Goal: Check status: Check status

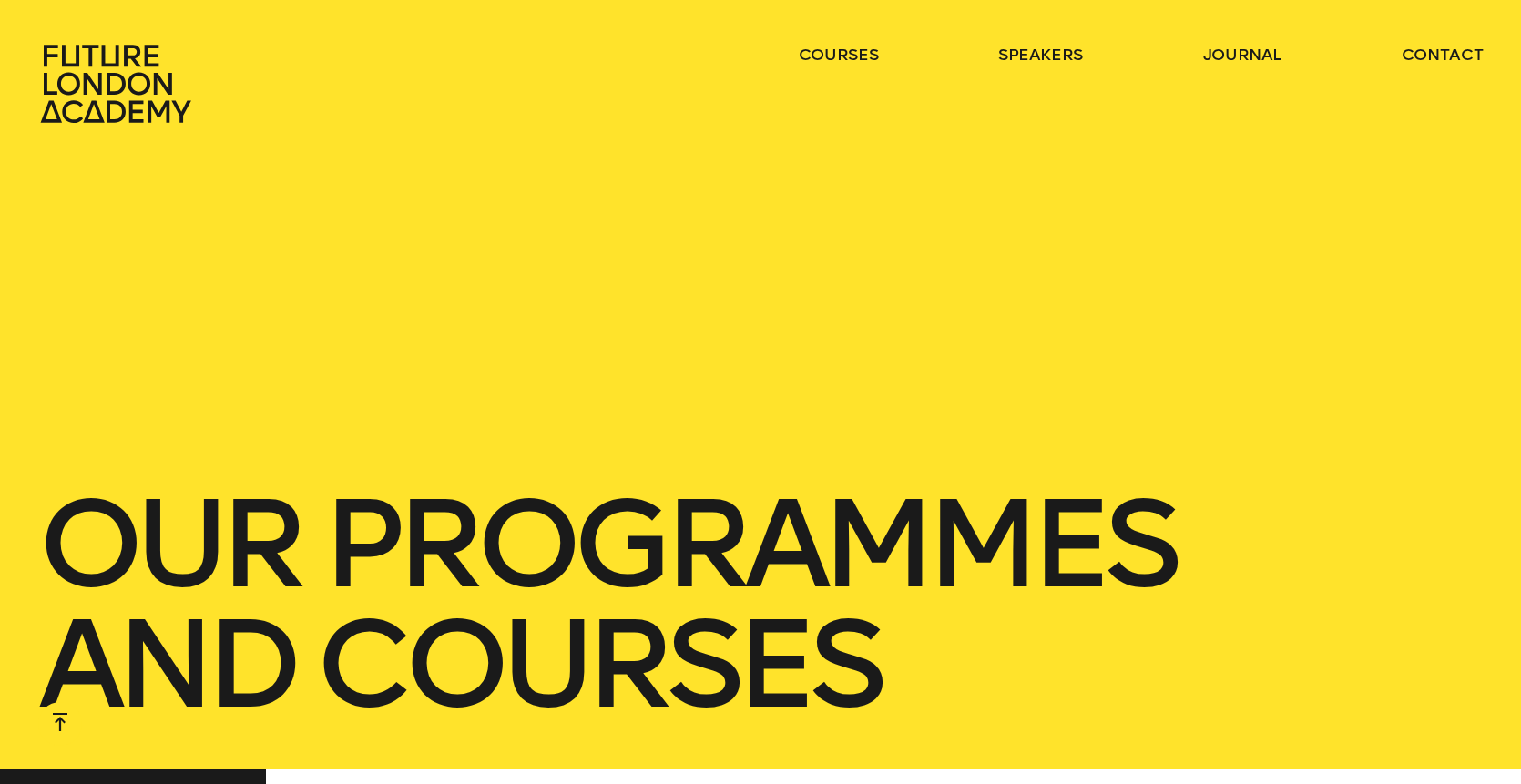
scroll to position [1399, 0]
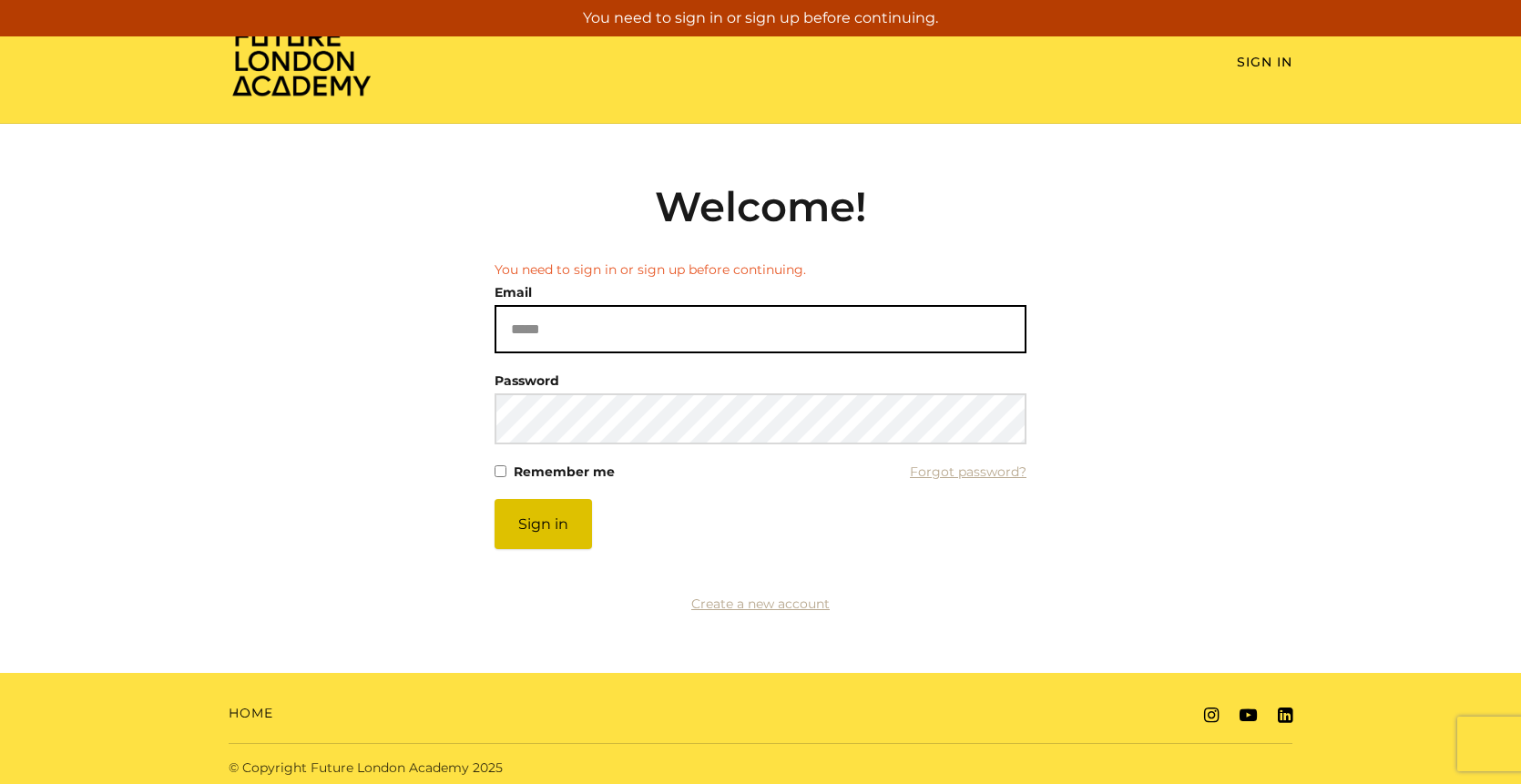
type input "**********"
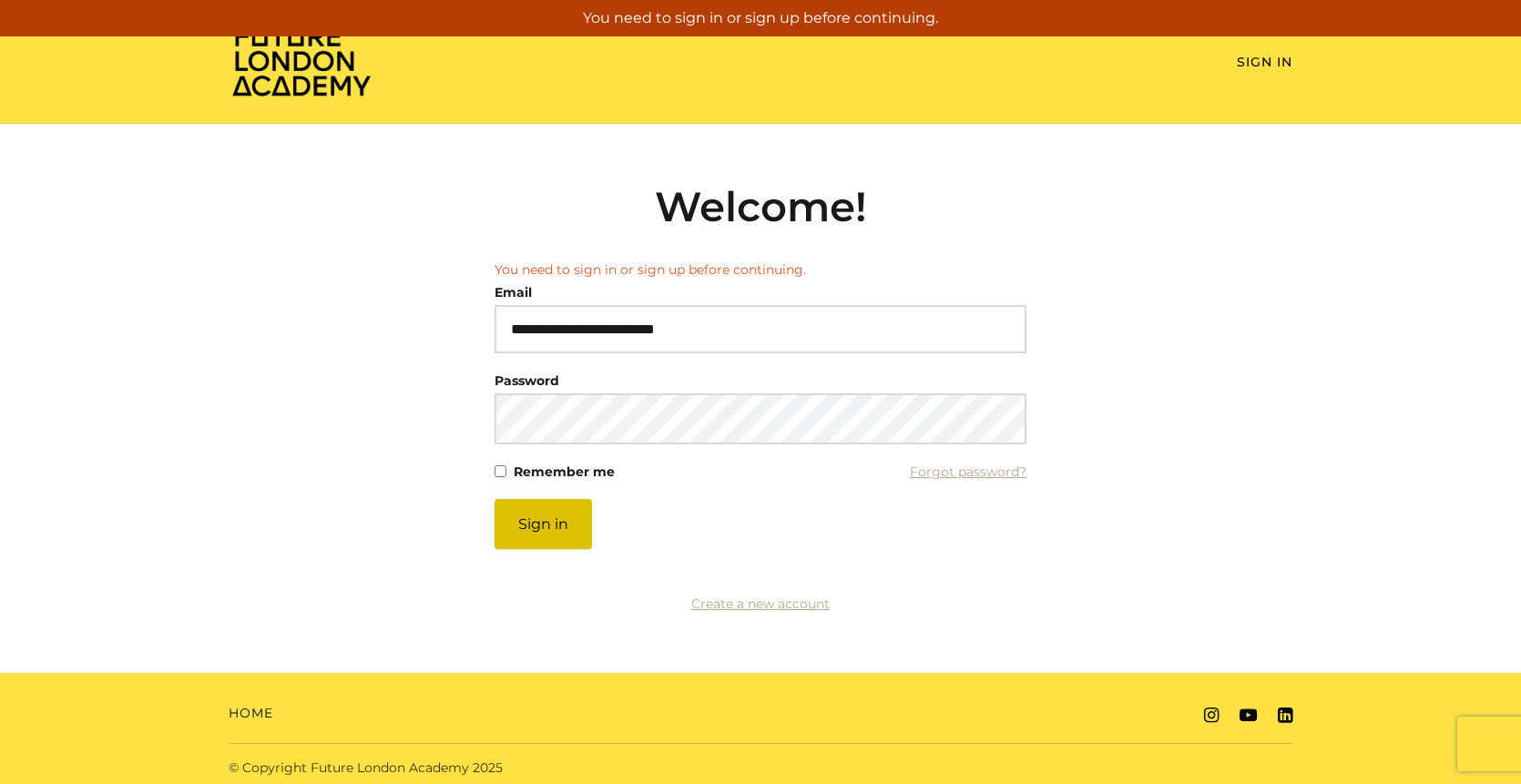
click at [546, 538] on button "Sign in" at bounding box center [543, 524] width 98 height 50
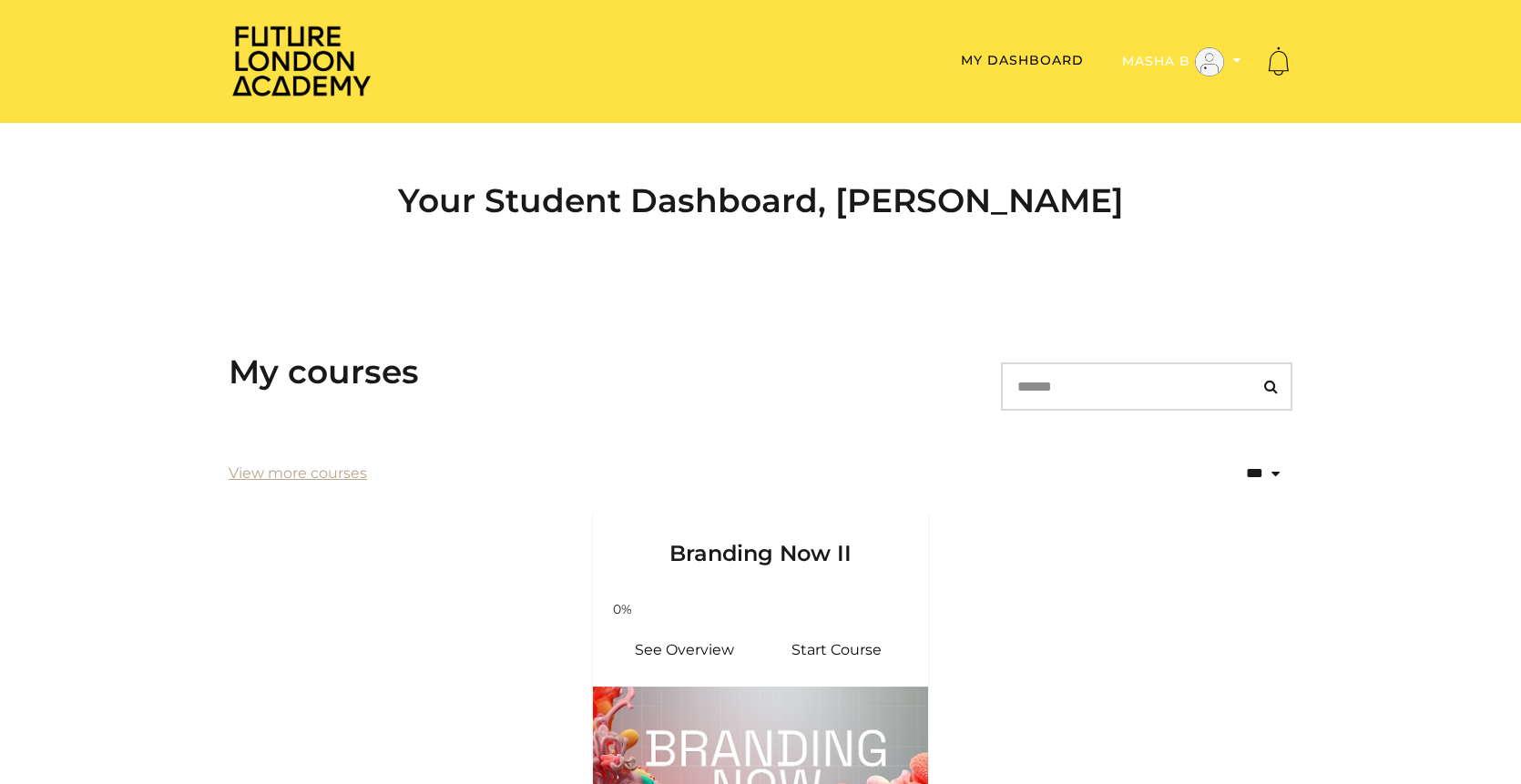
click at [1233, 55] on icon "Toggle menu" at bounding box center [1237, 60] width 8 height 13
click at [1142, 91] on link "My Account" at bounding box center [1180, 91] width 160 height 28
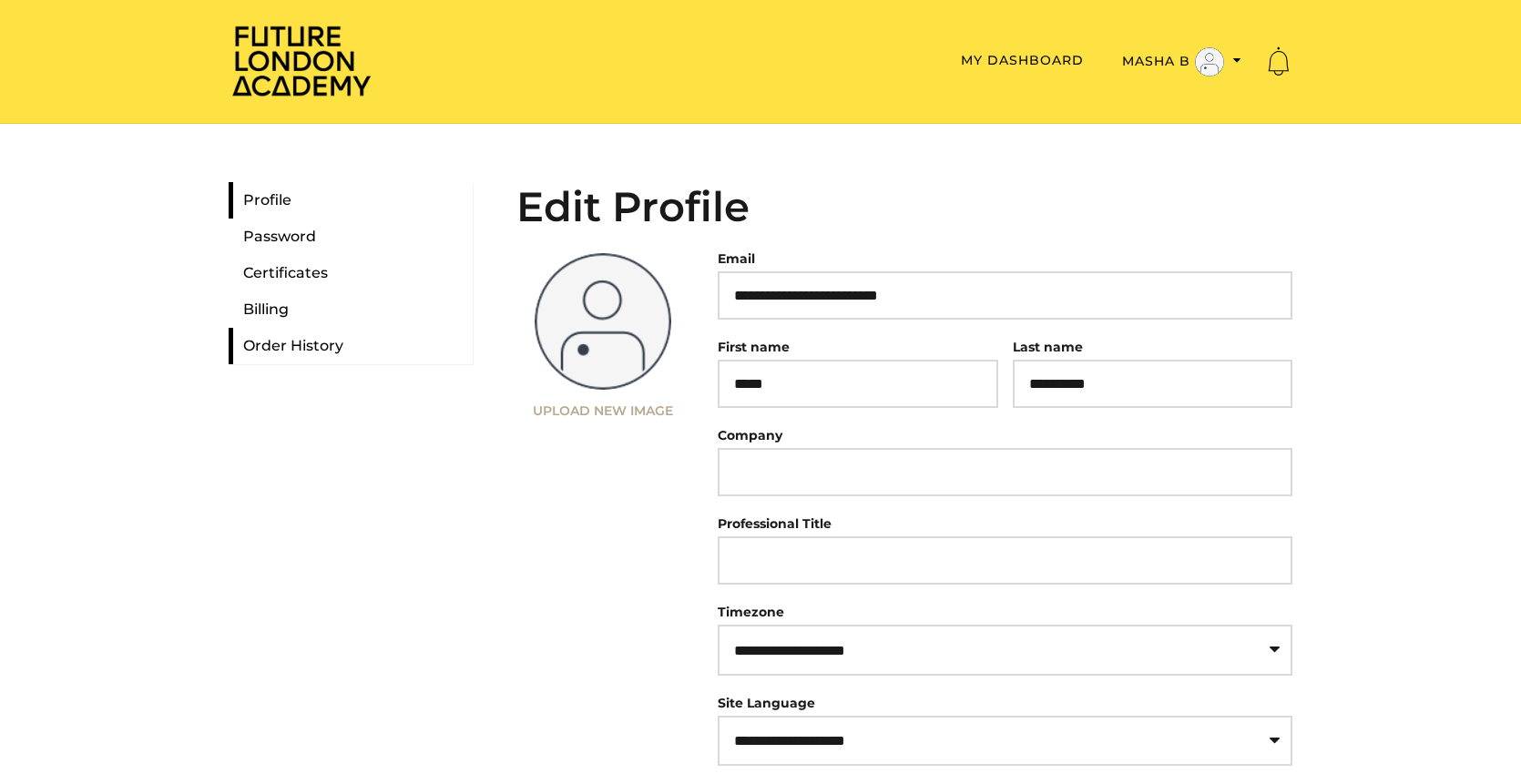
click at [260, 345] on link "Order History" at bounding box center [350, 346] width 244 height 37
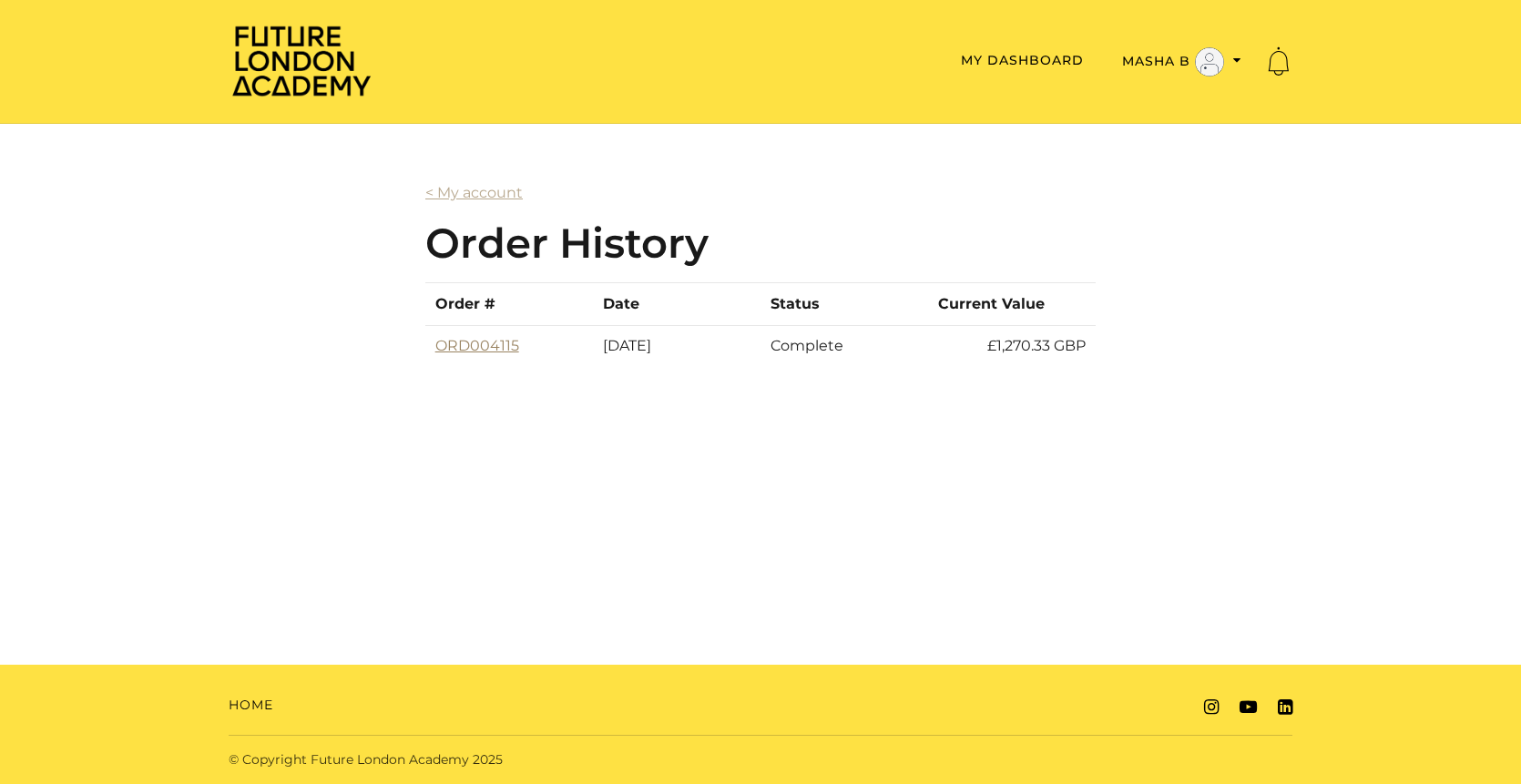
click at [465, 345] on link "ORD004115" at bounding box center [477, 345] width 84 height 17
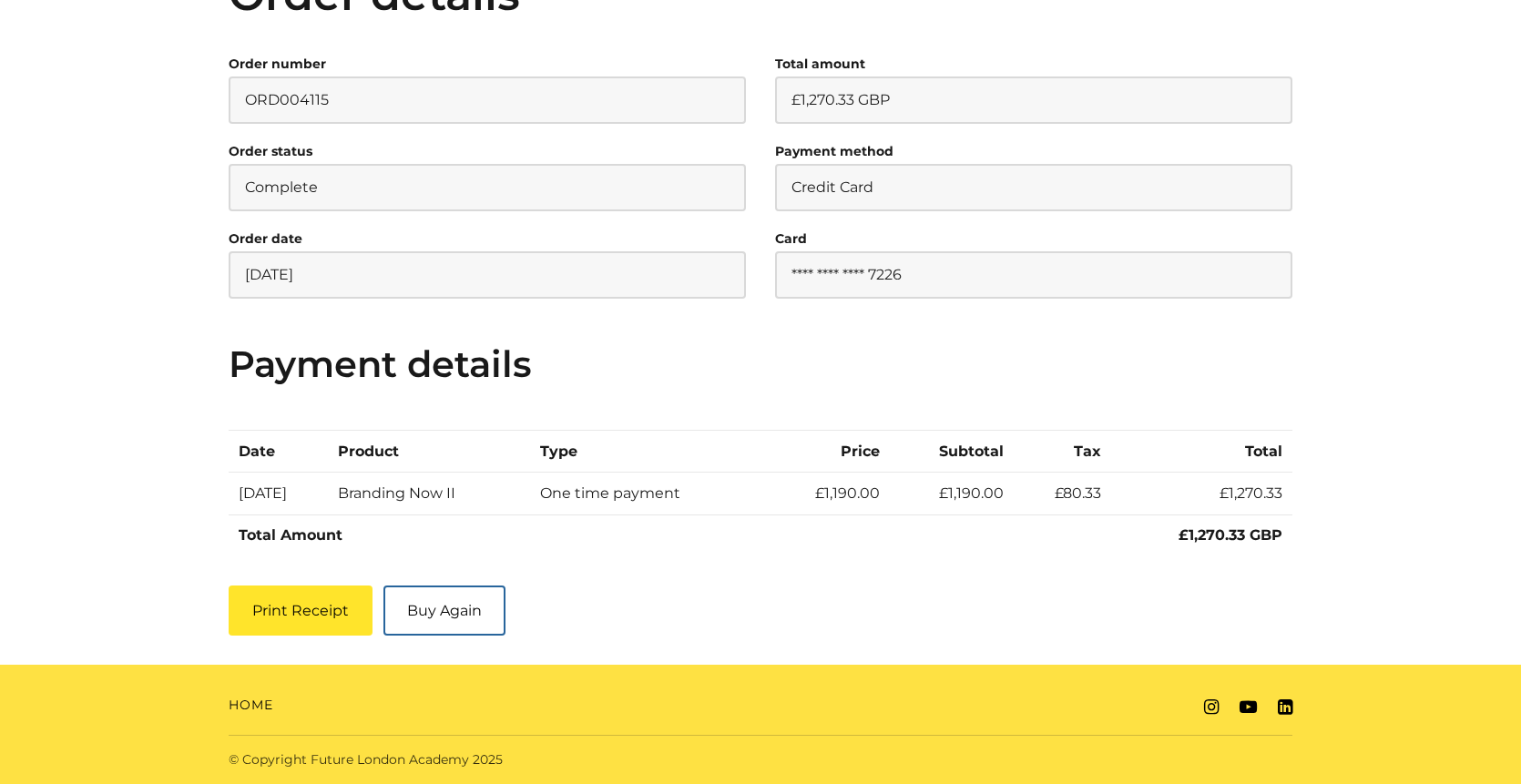
scroll to position [263, 0]
